Goal: Check status: Check status

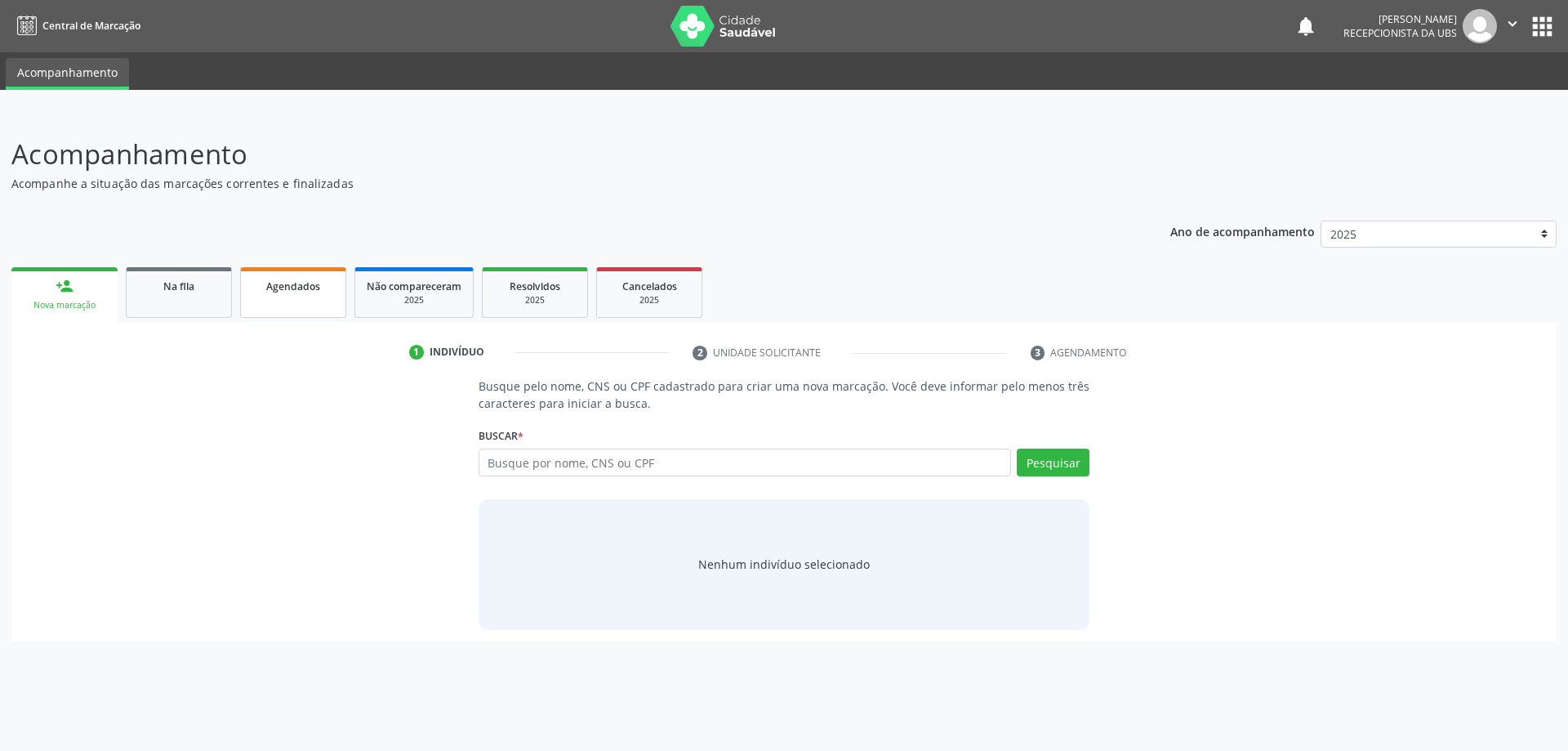
click at [323, 280] on div "Agendados" at bounding box center [293, 286] width 82 height 17
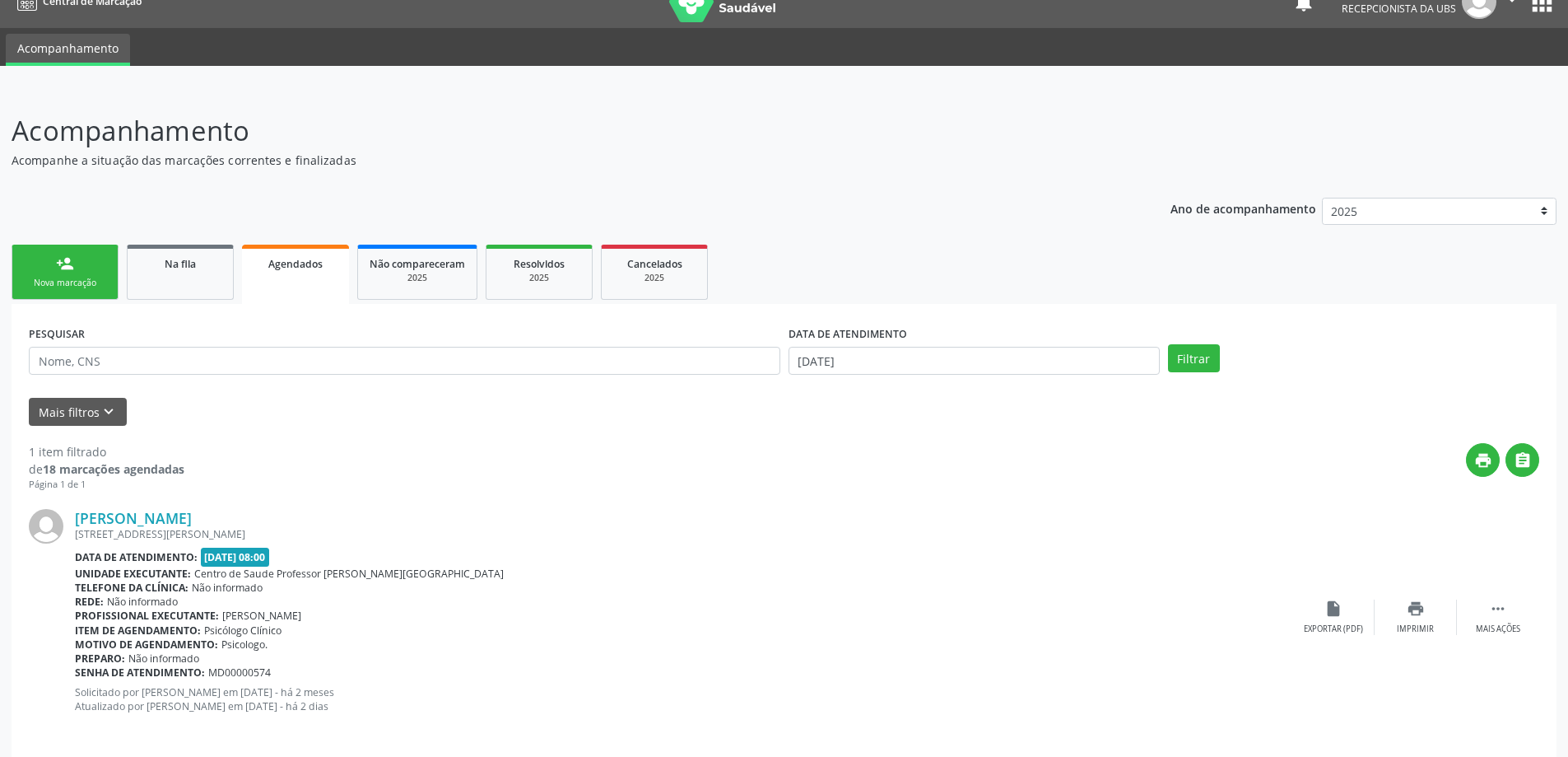
scroll to position [39, 0]
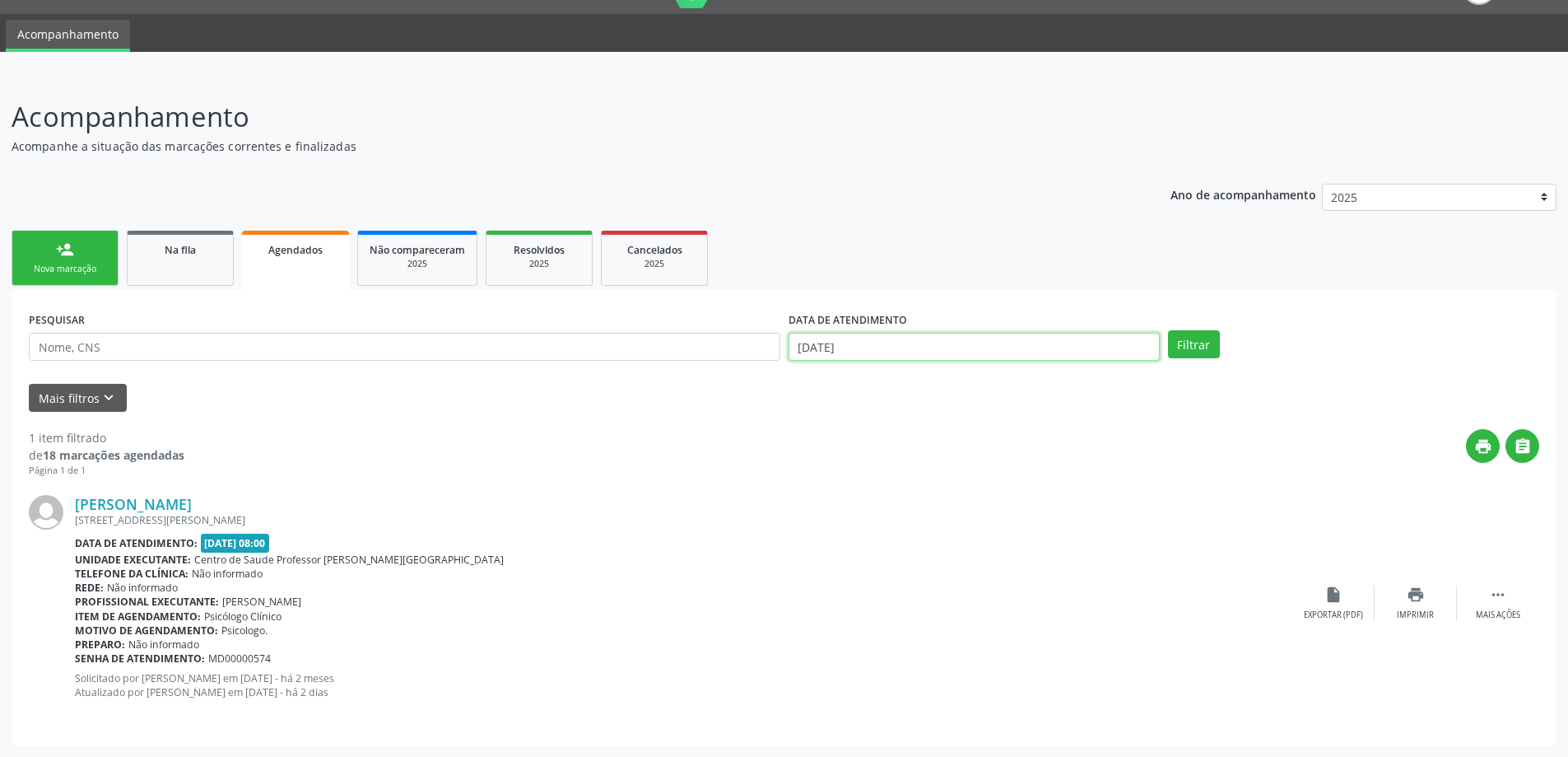
click at [901, 357] on input "[DATE]" at bounding box center [974, 346] width 371 height 28
click at [836, 498] on span "15" at bounding box center [842, 496] width 32 height 32
type input "[DATE]"
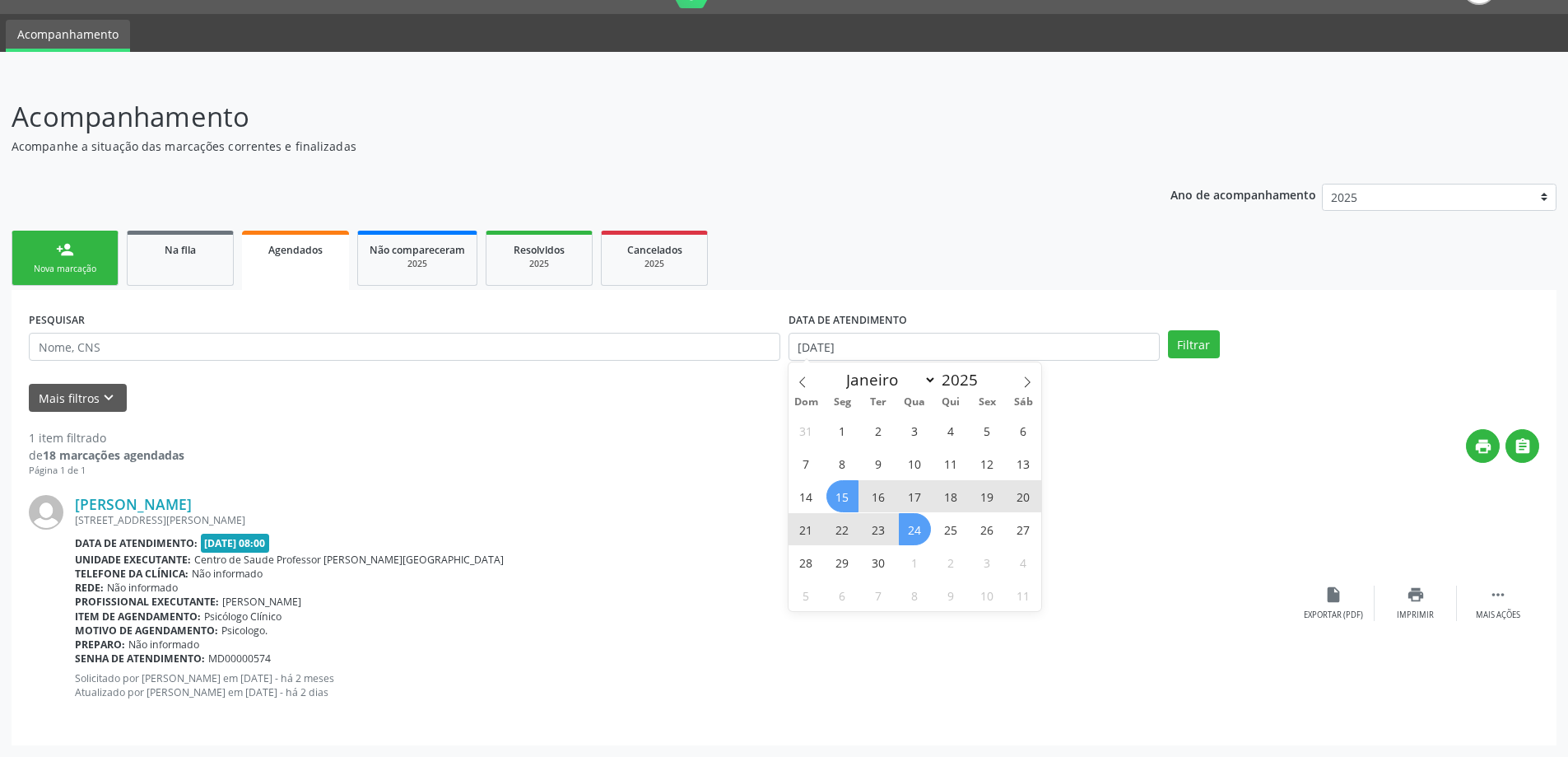
click at [929, 526] on span "24" at bounding box center [915, 528] width 32 height 32
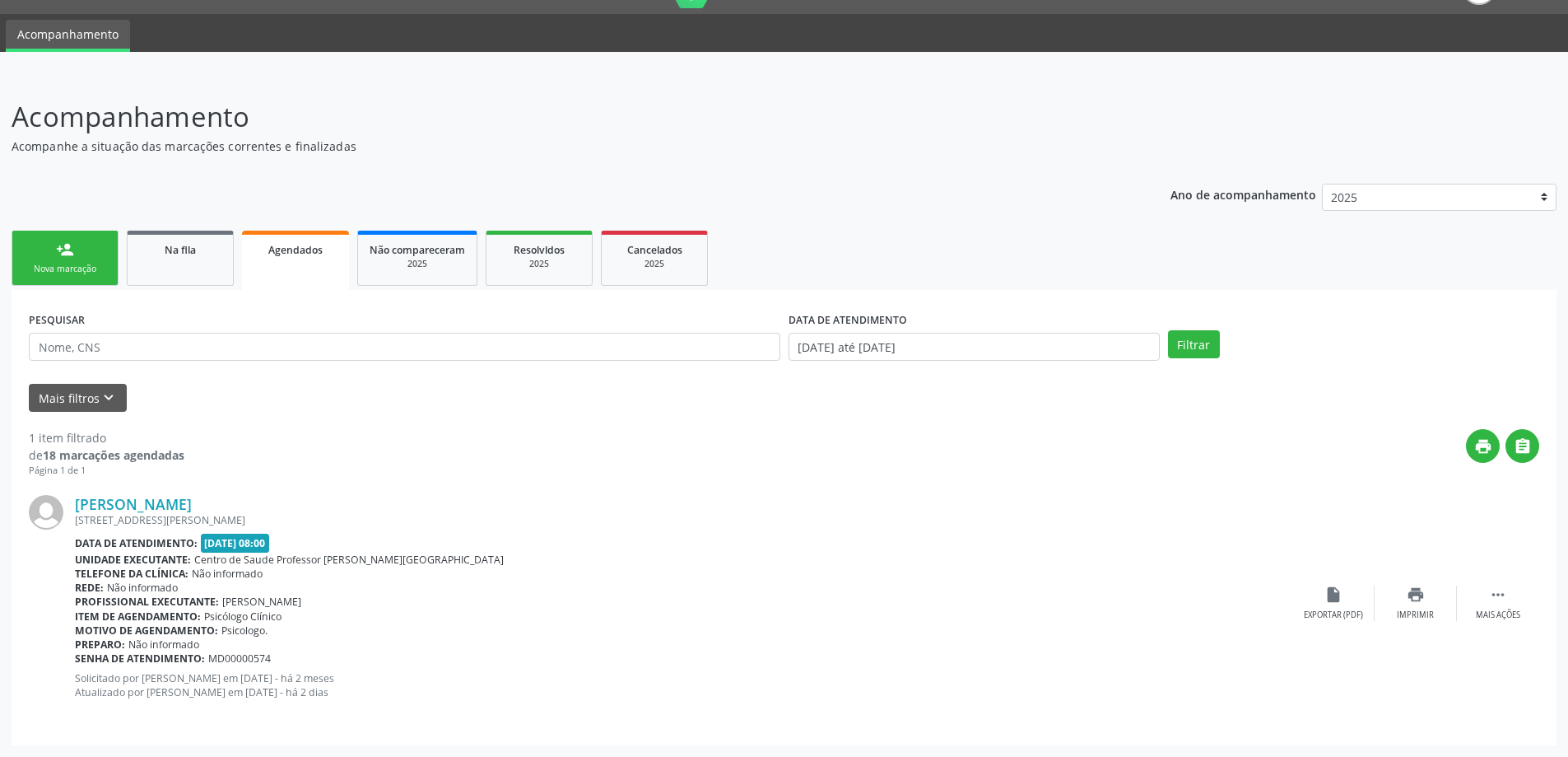
scroll to position [0, 0]
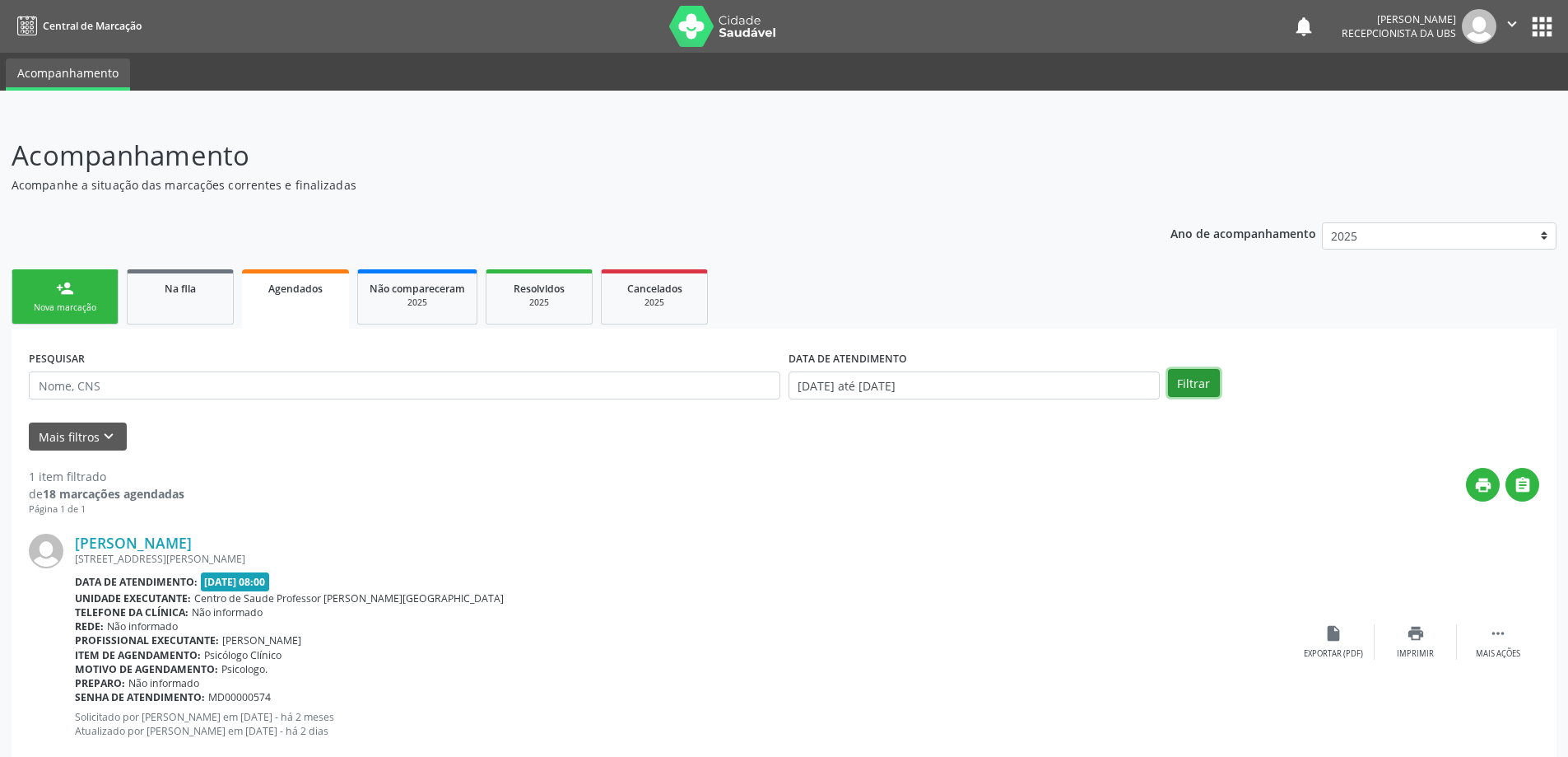
click at [1210, 383] on button "Filtrar" at bounding box center [1194, 382] width 52 height 28
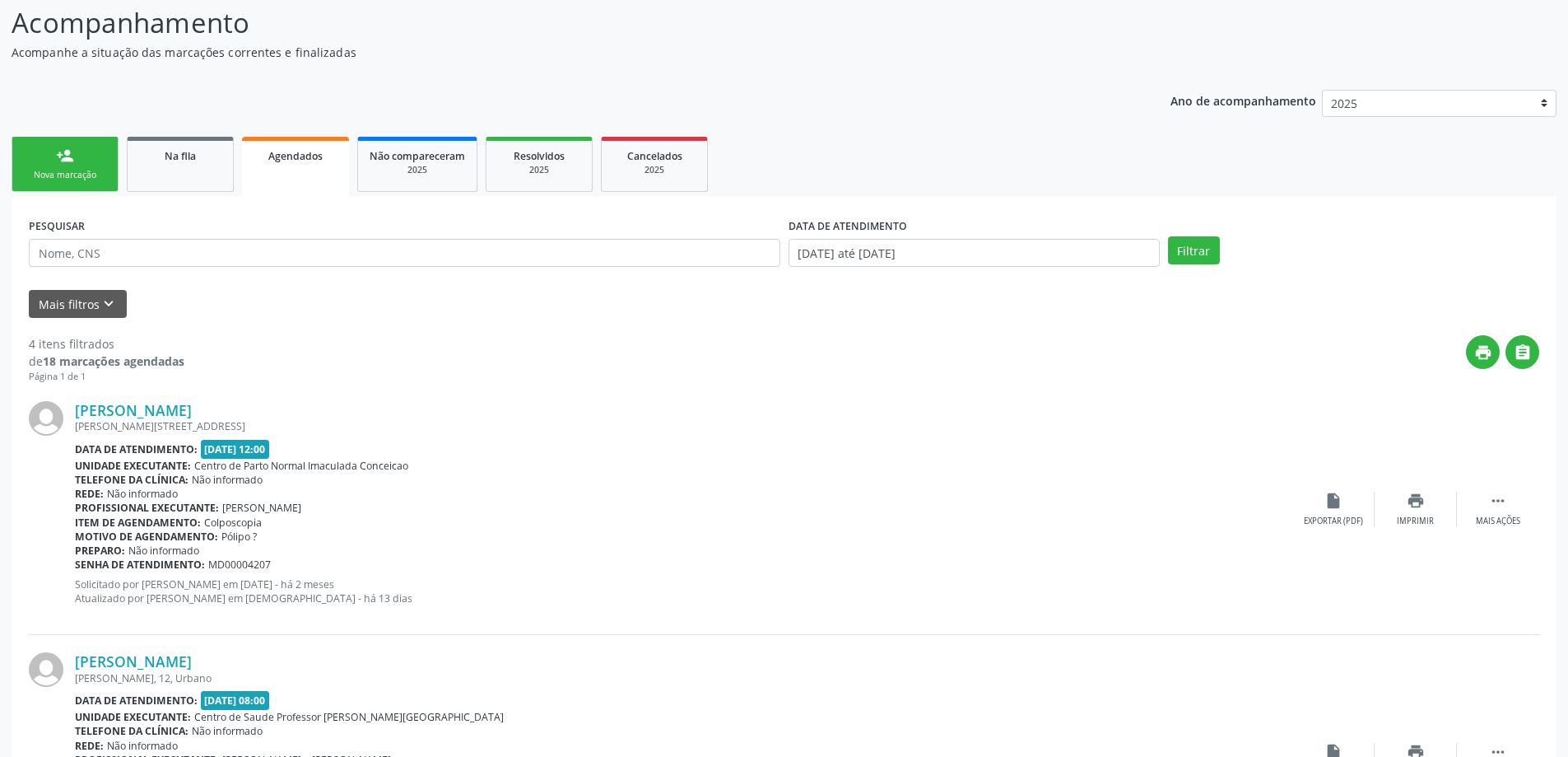
scroll to position [52, 0]
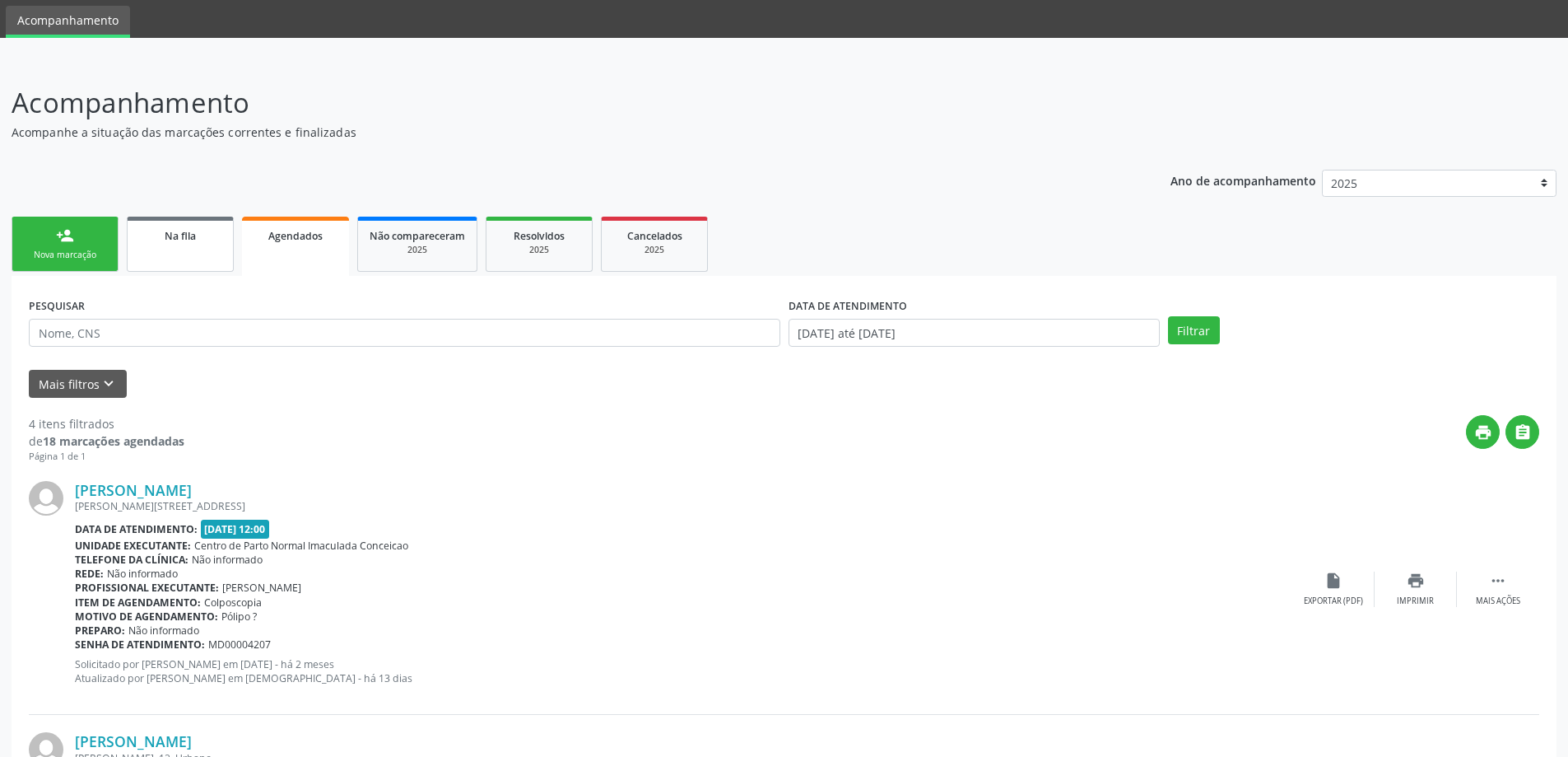
click at [128, 238] on link "Na fila" at bounding box center [180, 244] width 107 height 55
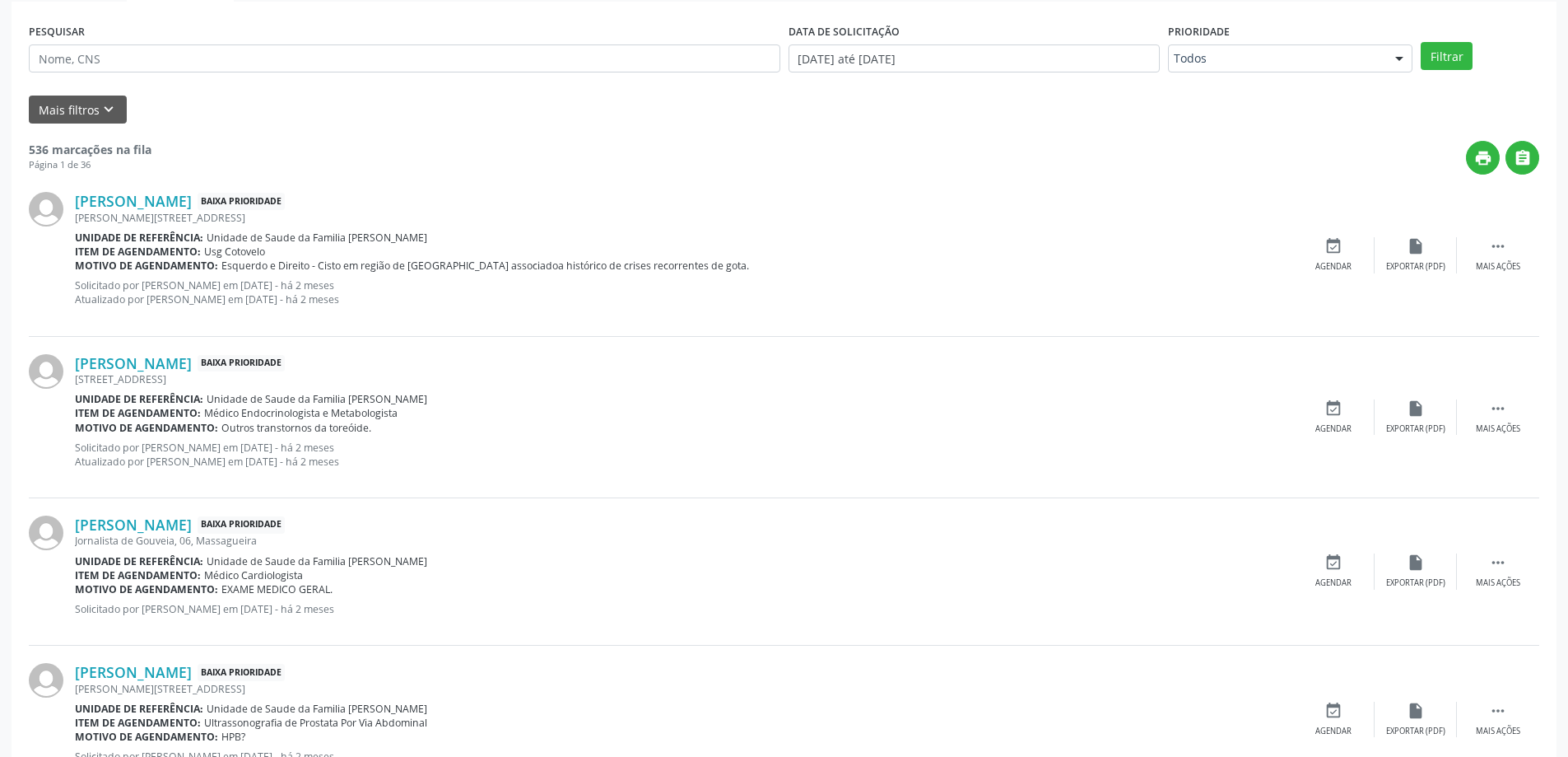
scroll to position [82, 0]
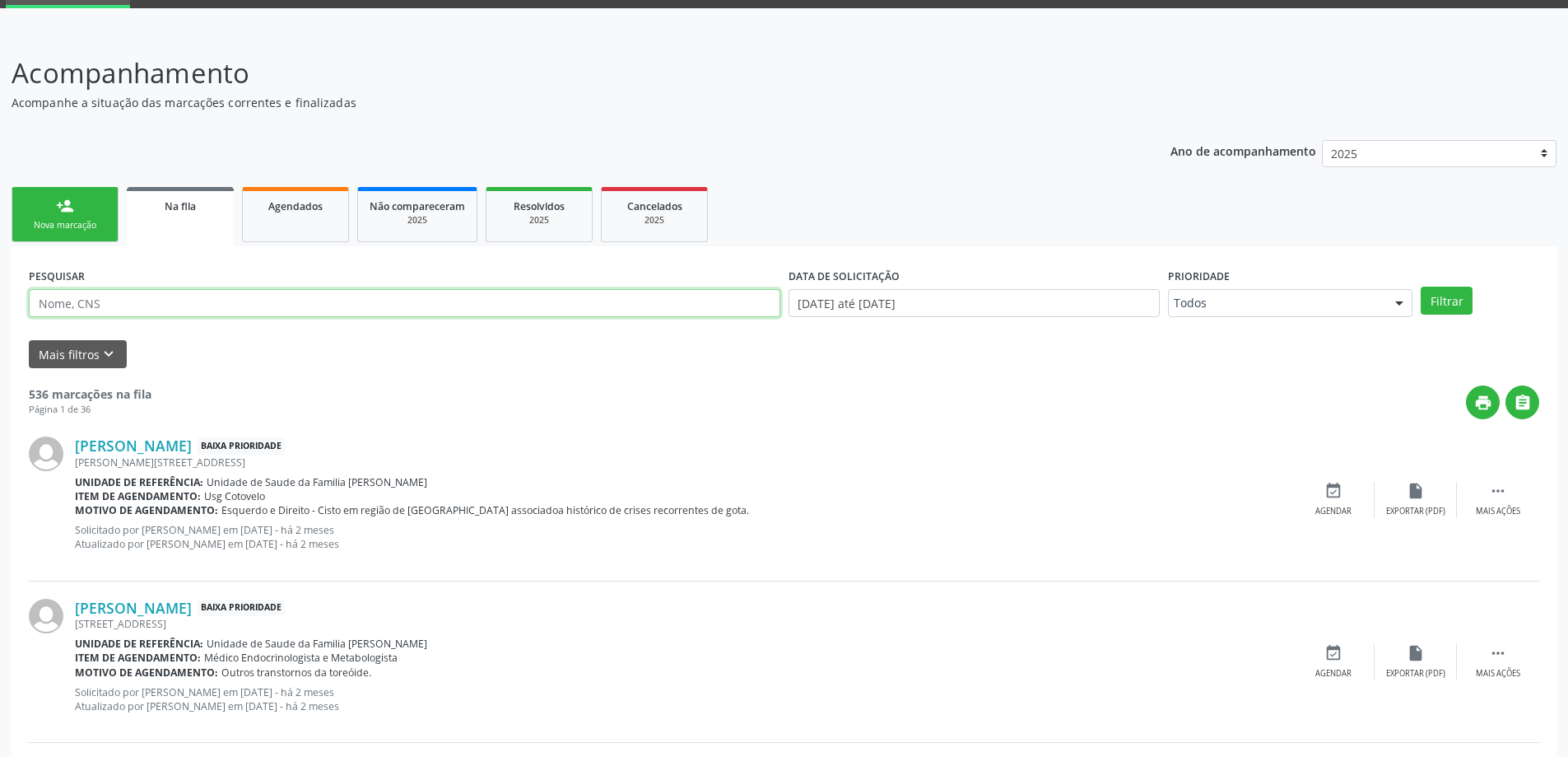
click at [360, 290] on input "text" at bounding box center [404, 302] width 751 height 28
type input "r"
click at [1420, 287] on button "Filtrar" at bounding box center [1446, 301] width 52 height 28
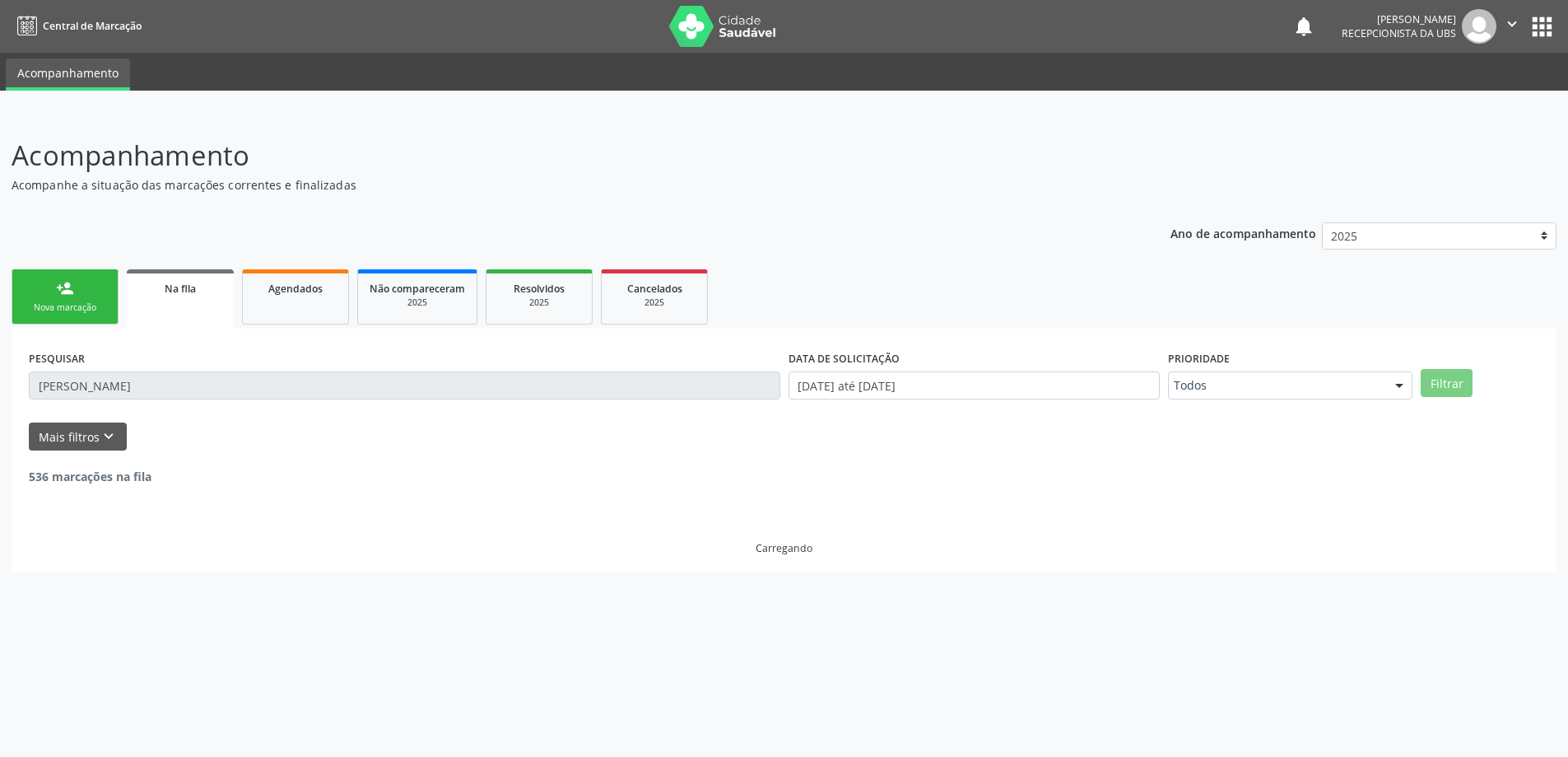
scroll to position [0, 0]
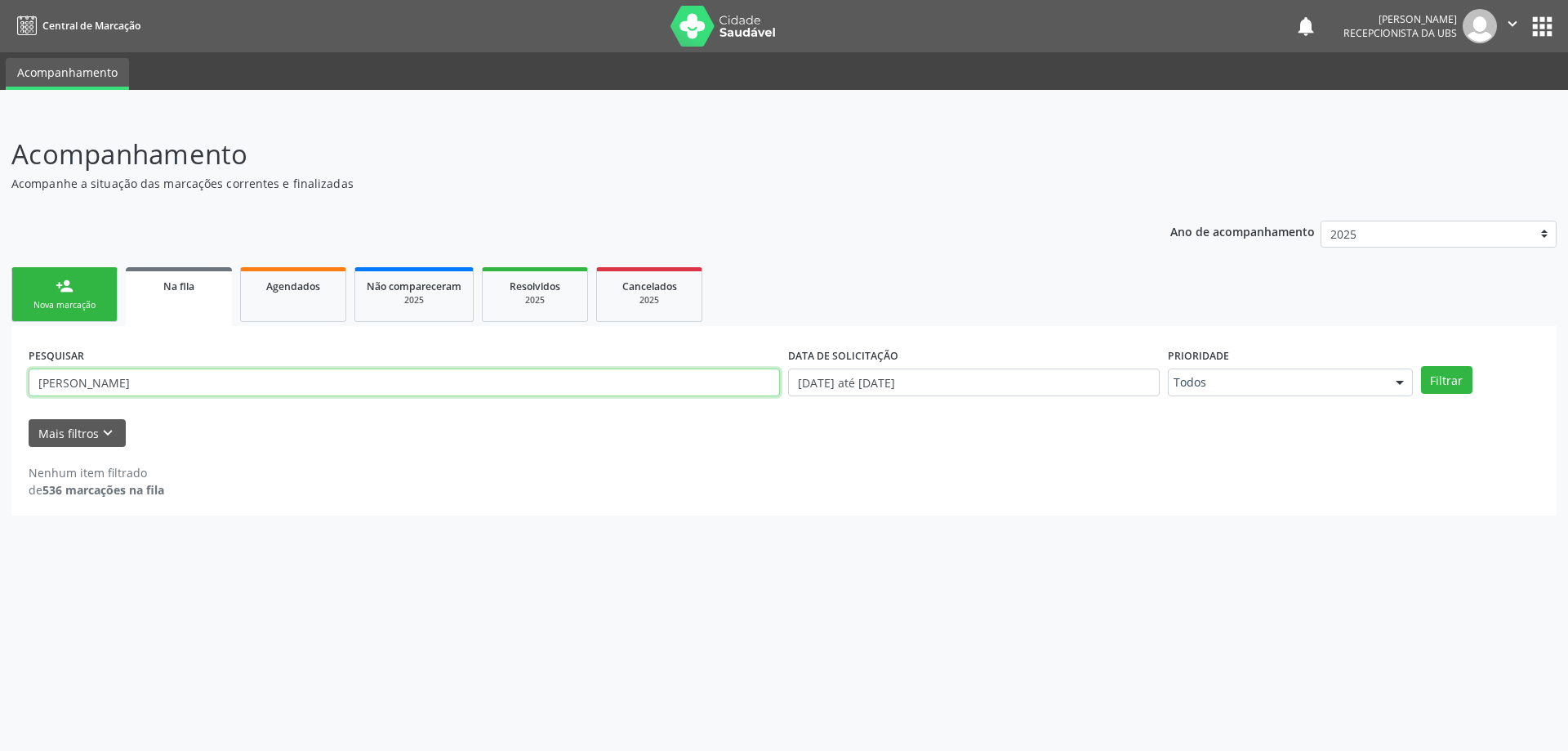
drag, startPoint x: 159, startPoint y: 384, endPoint x: 224, endPoint y: 410, distance: 70.0
click at [224, 410] on form "PESQUISAR [PERSON_NAME] DATA DE SOLICITAÇÃO [DATE] até [DATE] Prioridade Todos …" at bounding box center [784, 396] width 1511 height 104
type input "R"
paste input "707804604429914"
click at [1421, 366] on button "Filtrar" at bounding box center [1447, 379] width 51 height 28
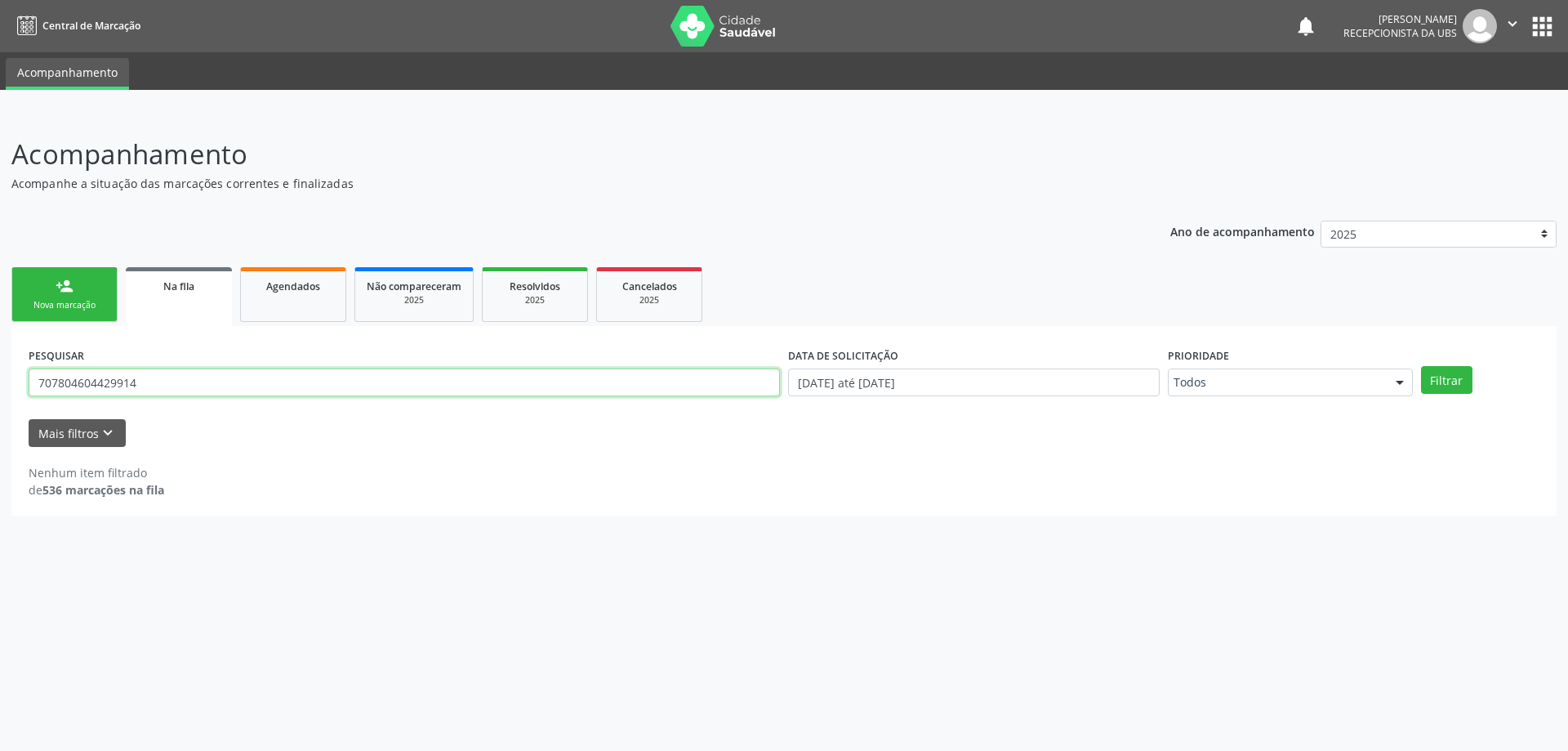
click at [760, 384] on input "707804604429914" at bounding box center [405, 382] width 752 height 28
type input "7"
click at [283, 302] on link "Agendados" at bounding box center [293, 294] width 107 height 55
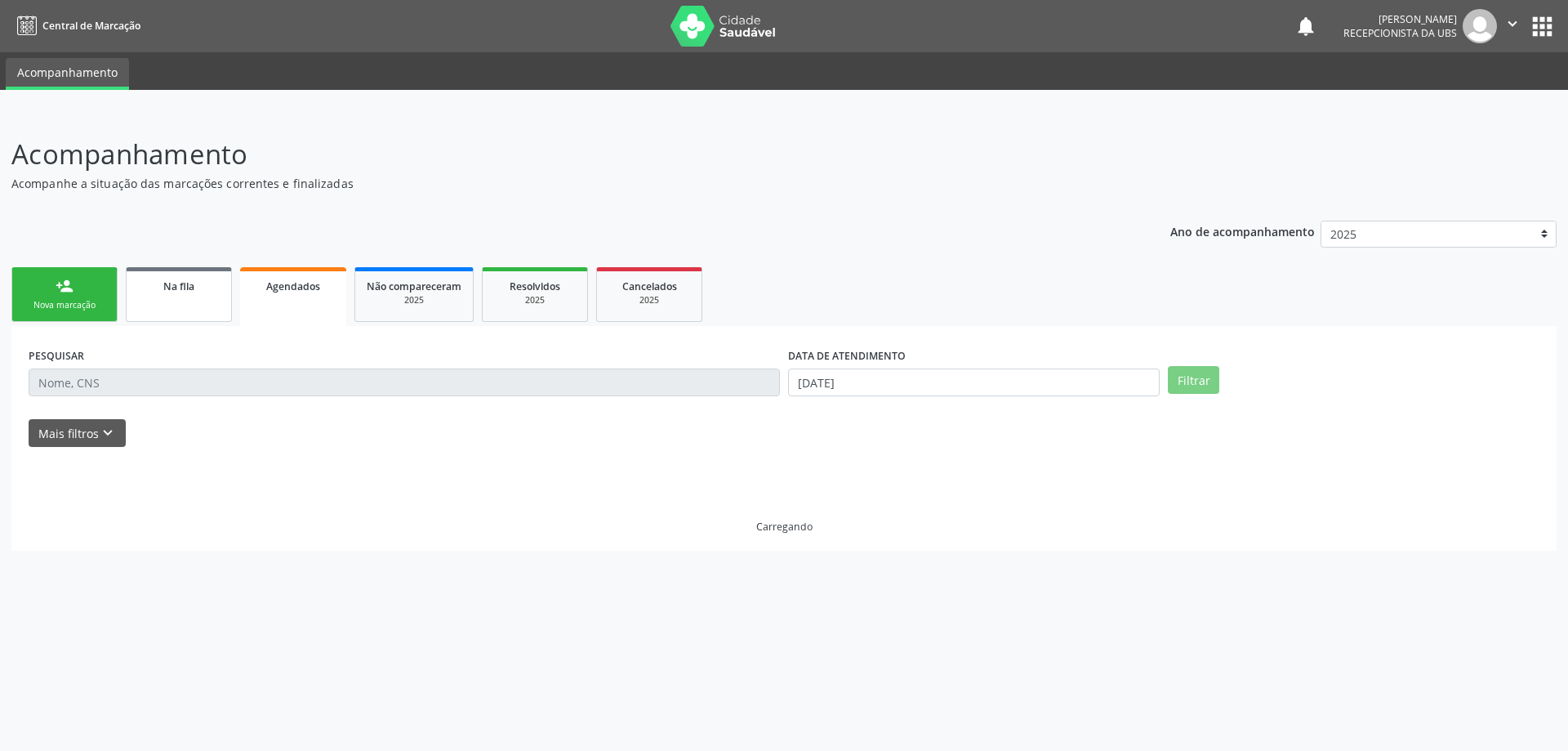
click at [192, 290] on span "Na fila" at bounding box center [179, 286] width 31 height 14
